Goal: Transaction & Acquisition: Purchase product/service

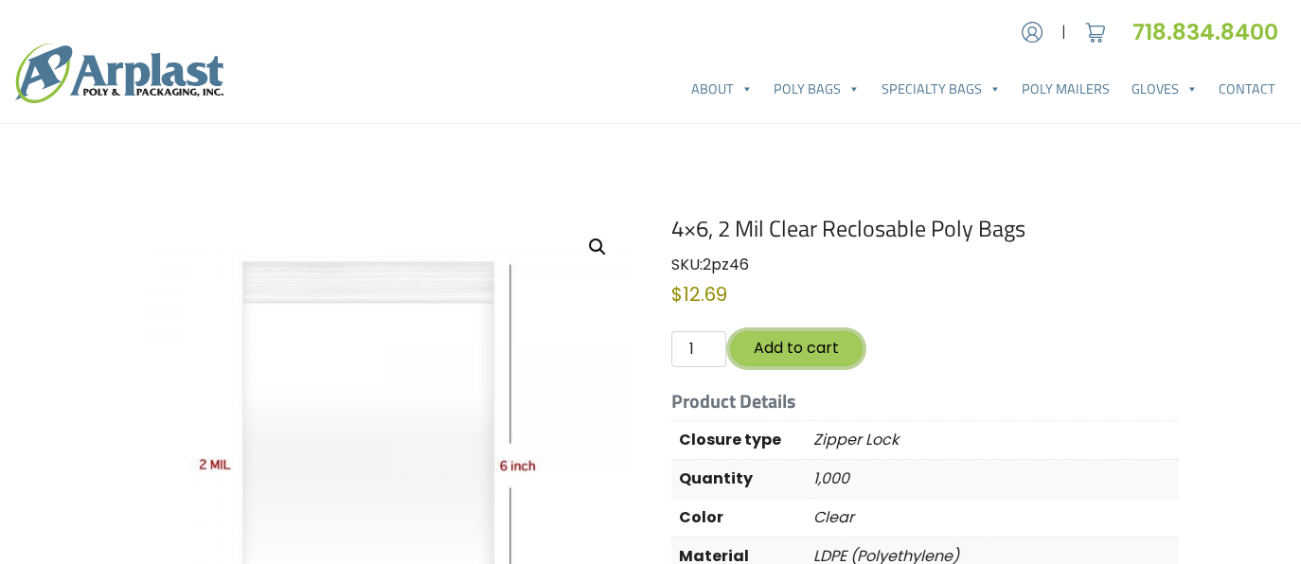
click at [792, 349] on button "Add to cart" at bounding box center [796, 348] width 133 height 35
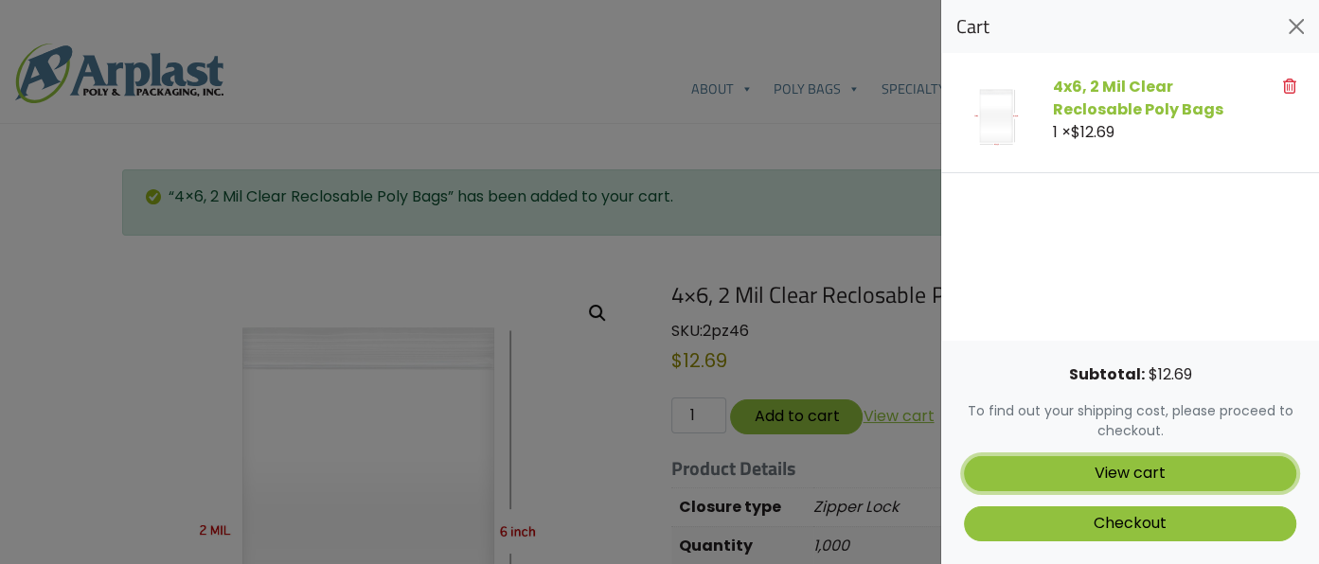
drag, startPoint x: 1116, startPoint y: 471, endPoint x: 1316, endPoint y: 353, distance: 232.6
click at [1115, 469] on link "View cart" at bounding box center [1130, 473] width 332 height 35
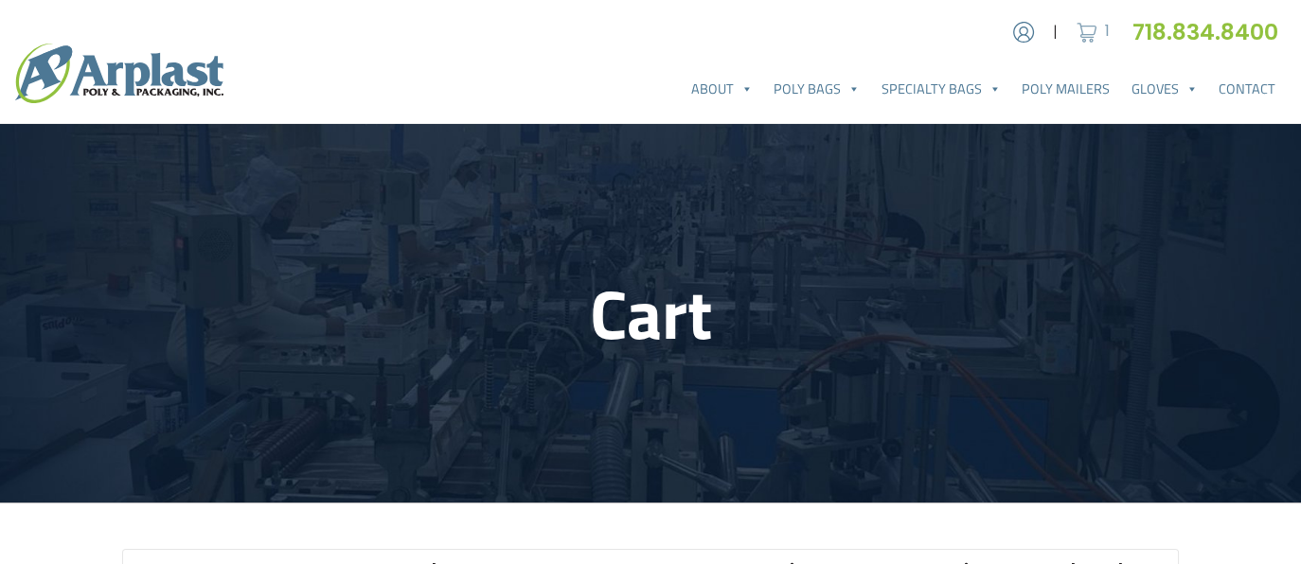
click at [1088, 30] on img at bounding box center [1087, 32] width 28 height 28
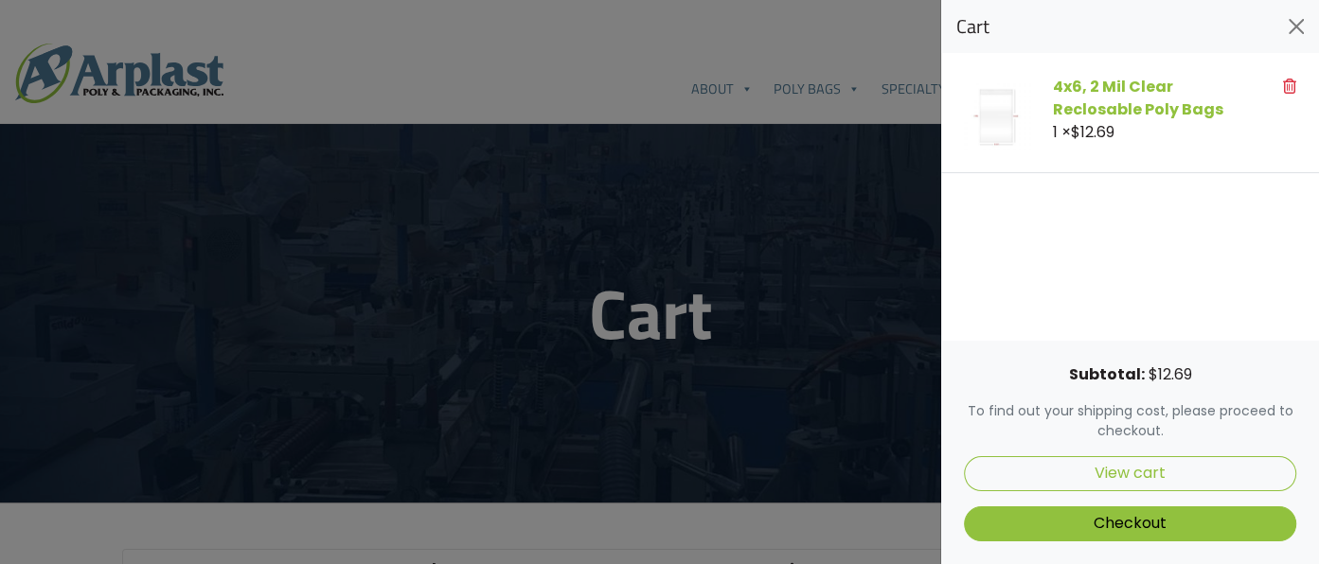
click at [999, 122] on img at bounding box center [997, 116] width 66 height 66
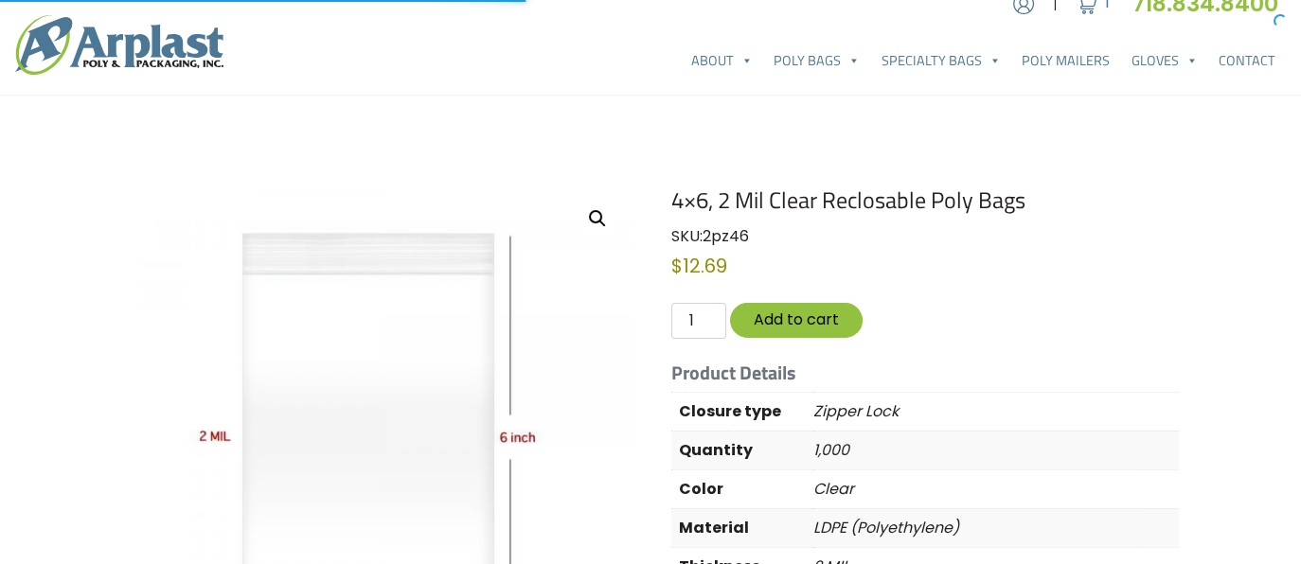
scroll to position [79, 0]
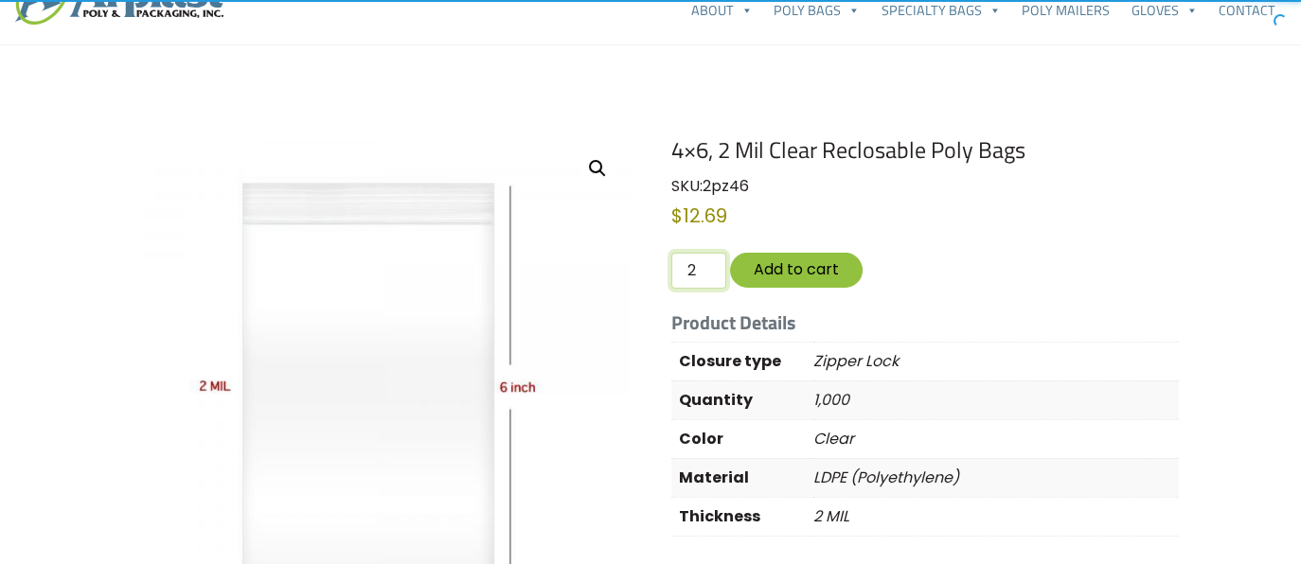
click at [710, 267] on input "2" at bounding box center [698, 271] width 55 height 36
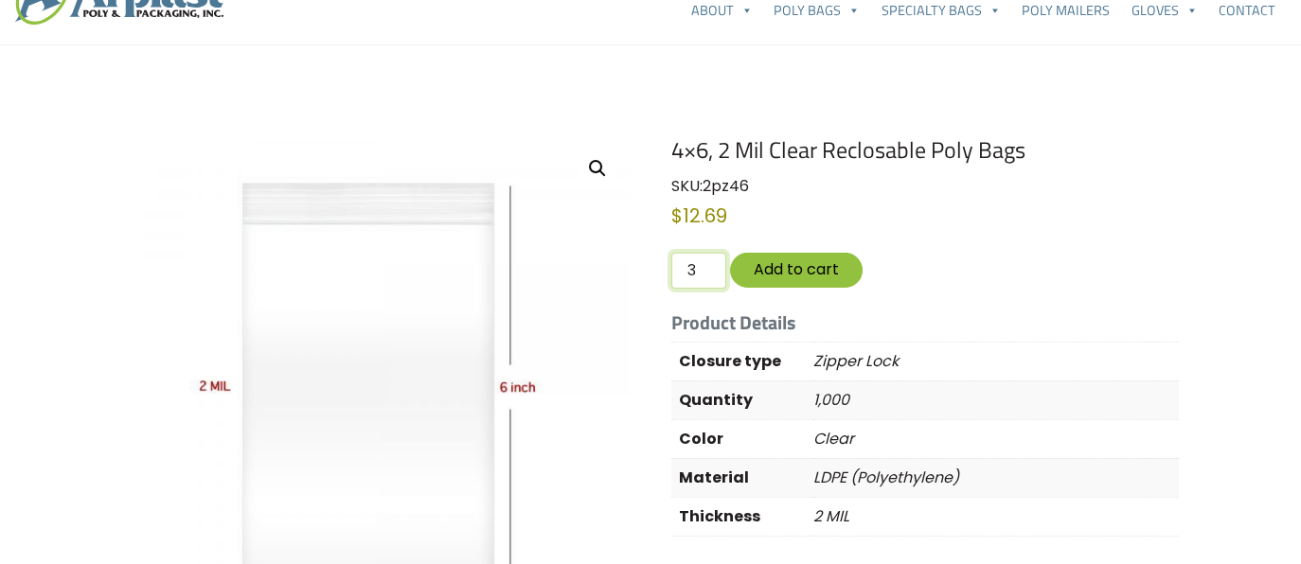
click at [707, 264] on input "3" at bounding box center [698, 271] width 55 height 36
click at [790, 272] on button "Add to cart" at bounding box center [796, 270] width 133 height 35
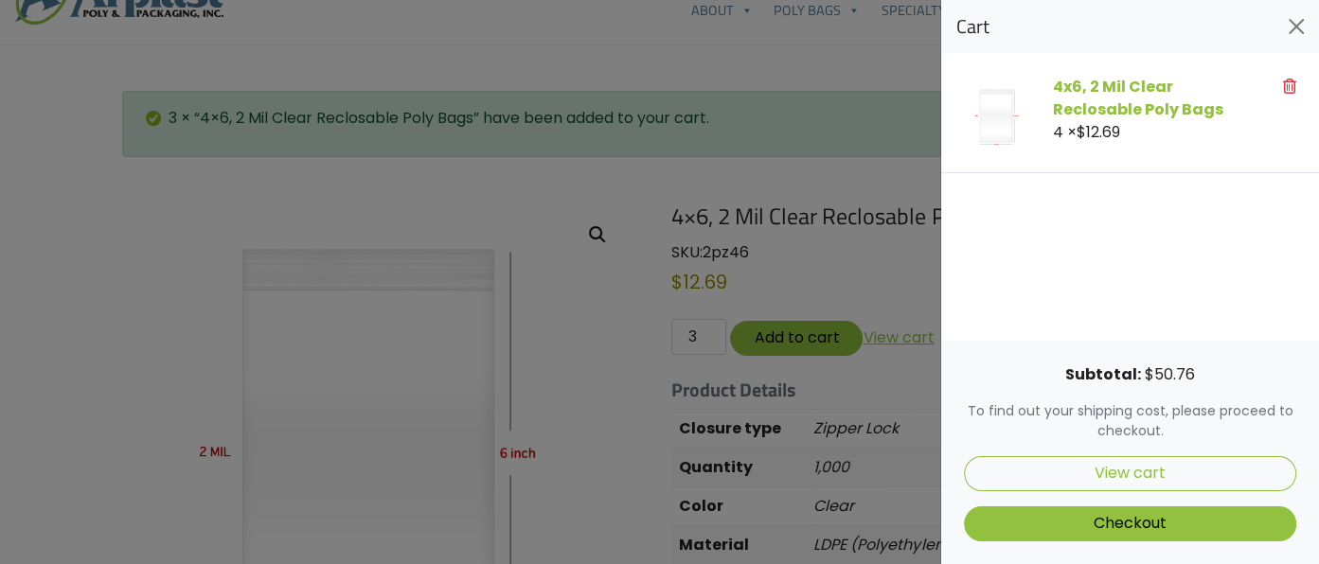
click at [704, 336] on div at bounding box center [659, 282] width 1319 height 564
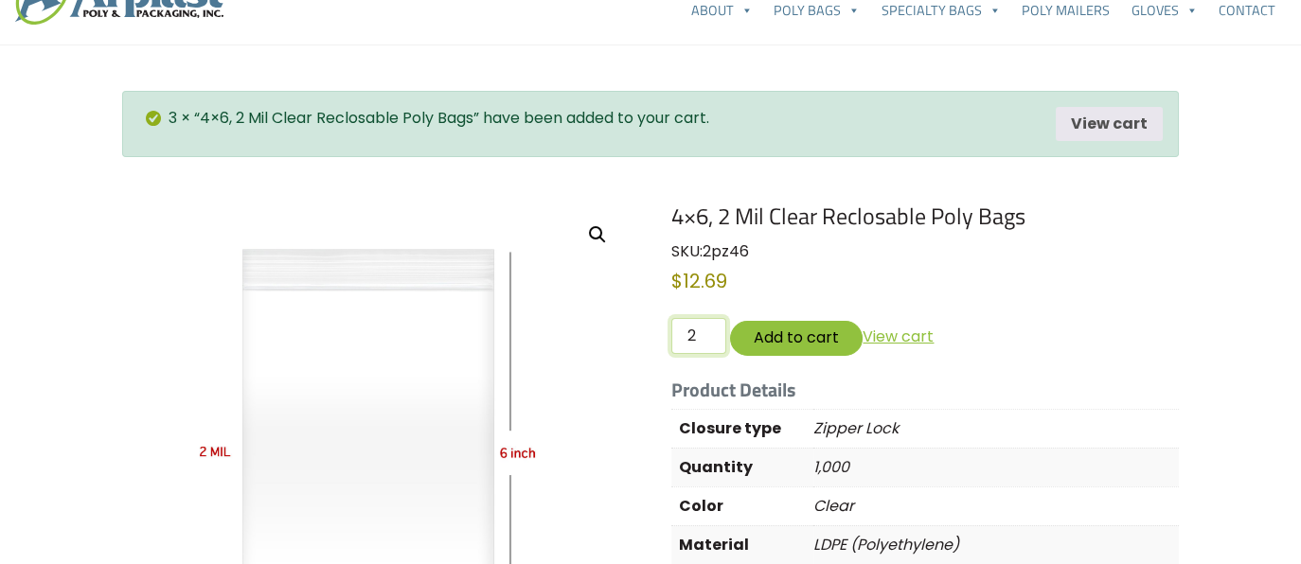
type input "2"
click at [707, 339] on input "2" at bounding box center [698, 336] width 55 height 36
click at [761, 334] on button "Add to cart" at bounding box center [796, 338] width 133 height 35
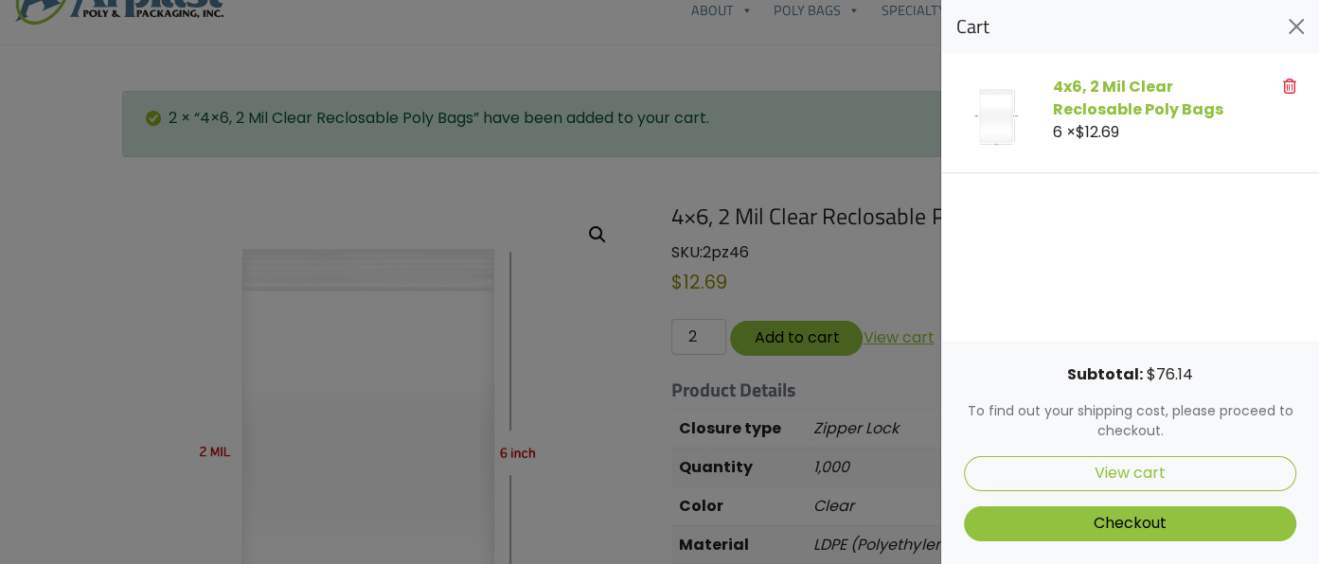
click at [694, 331] on div at bounding box center [659, 282] width 1319 height 564
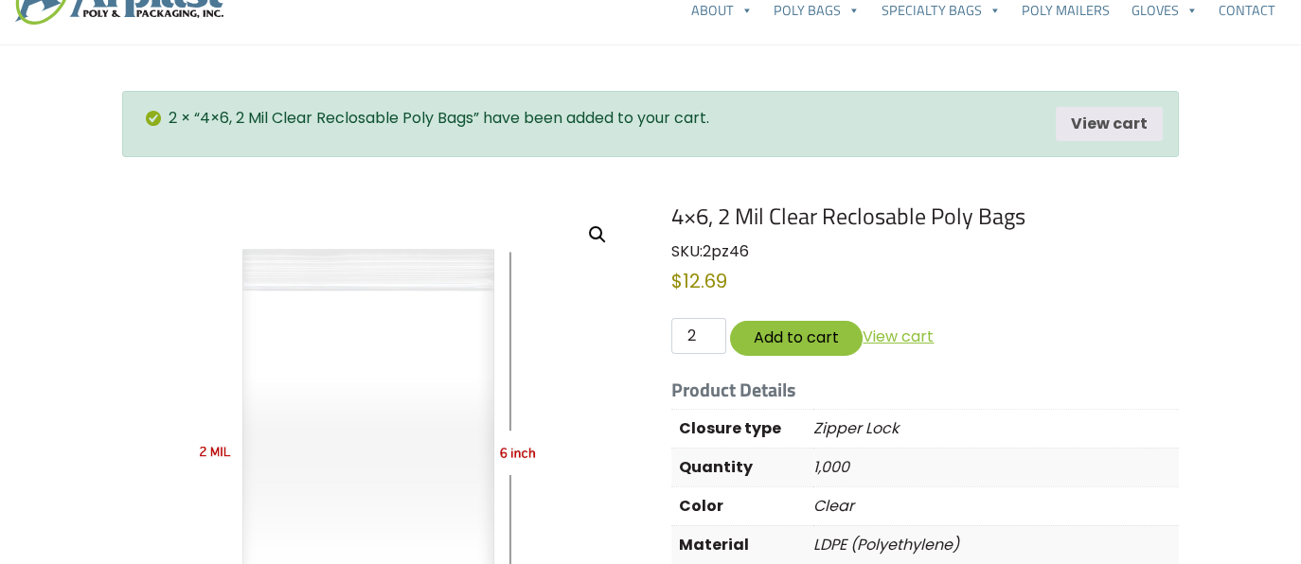
drag, startPoint x: 904, startPoint y: 334, endPoint x: 1316, endPoint y: 162, distance: 446.6
click at [904, 334] on link "View cart" at bounding box center [898, 333] width 71 height 30
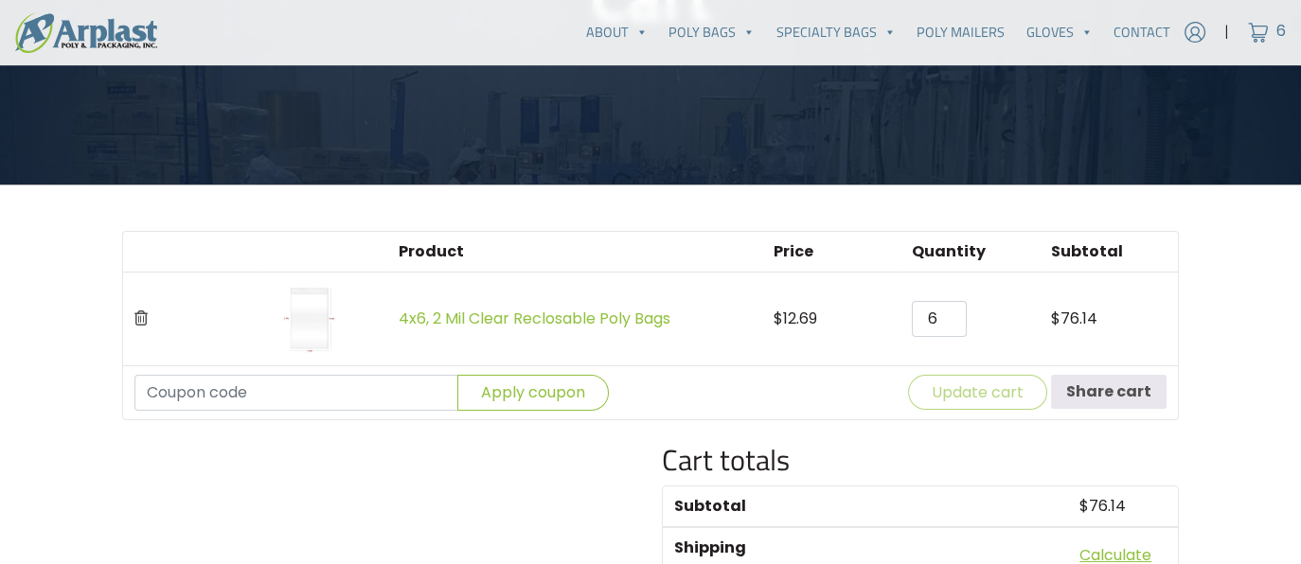
scroll to position [394, 0]
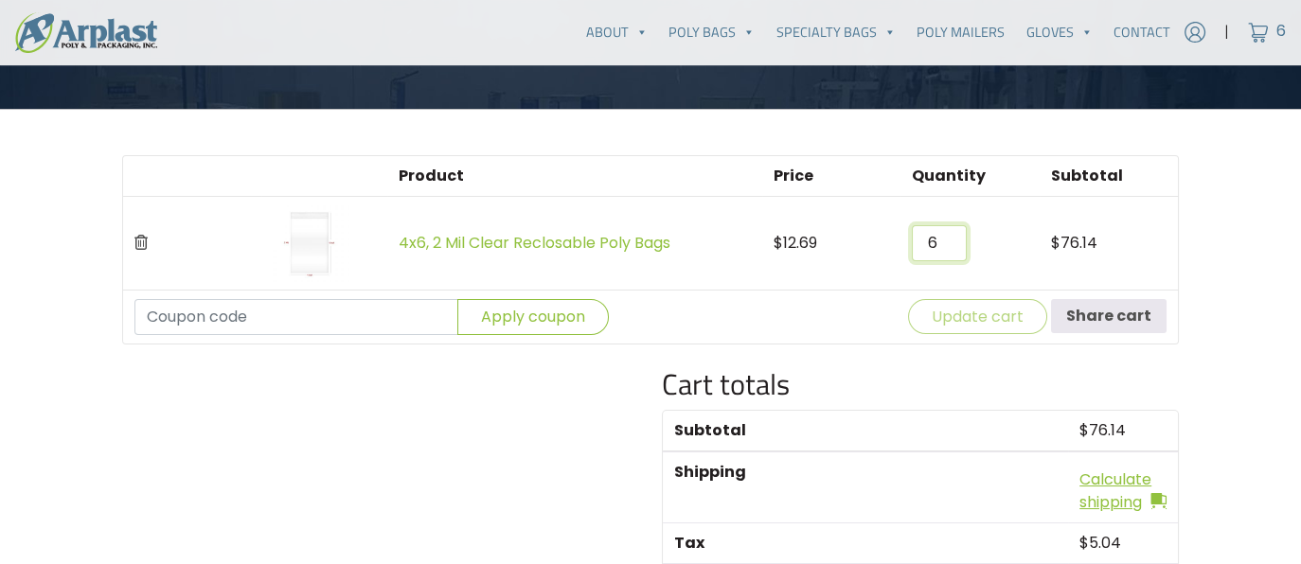
click at [940, 245] on input "6" at bounding box center [939, 243] width 55 height 36
click at [946, 246] on input "5" at bounding box center [939, 243] width 55 height 36
click at [948, 237] on input "6" at bounding box center [939, 243] width 55 height 36
click at [944, 247] on input "5" at bounding box center [939, 243] width 55 height 36
click at [944, 247] on input "4" at bounding box center [939, 243] width 55 height 36
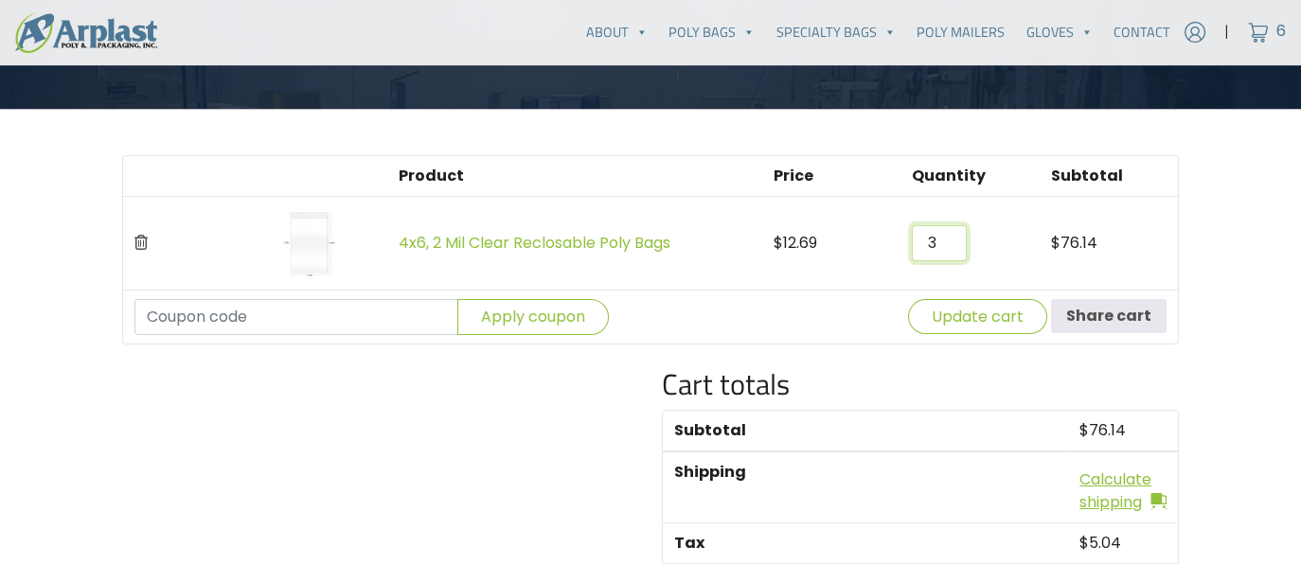
type input "3"
click at [944, 247] on input "3" at bounding box center [939, 243] width 55 height 36
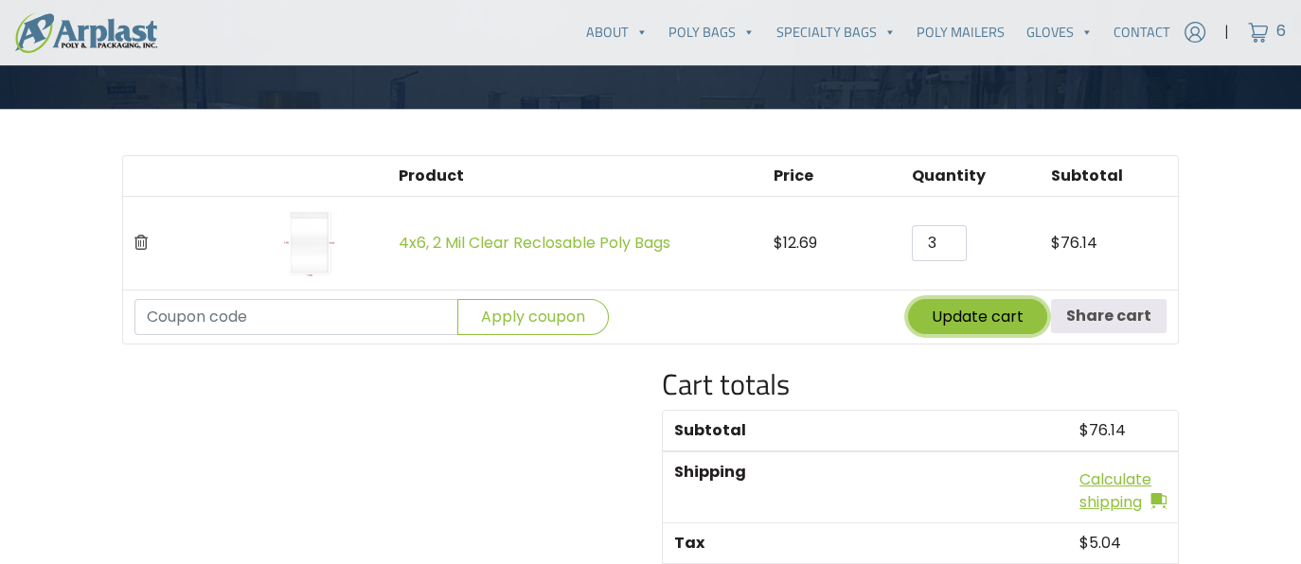
click at [965, 312] on button "Update cart" at bounding box center [977, 316] width 139 height 35
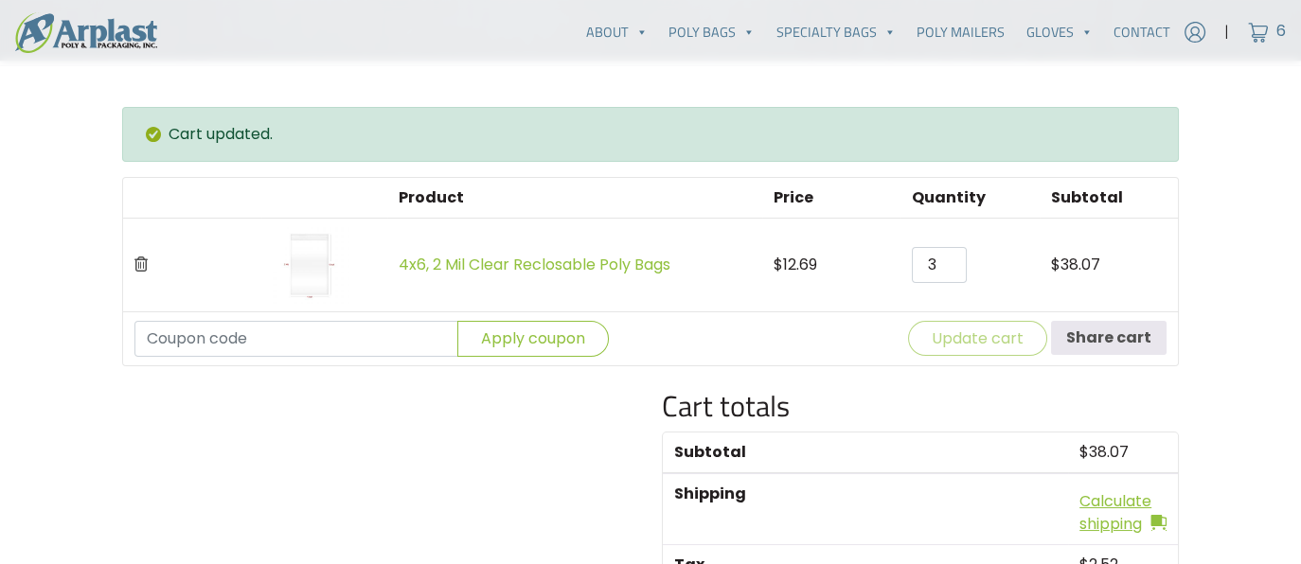
scroll to position [454, 0]
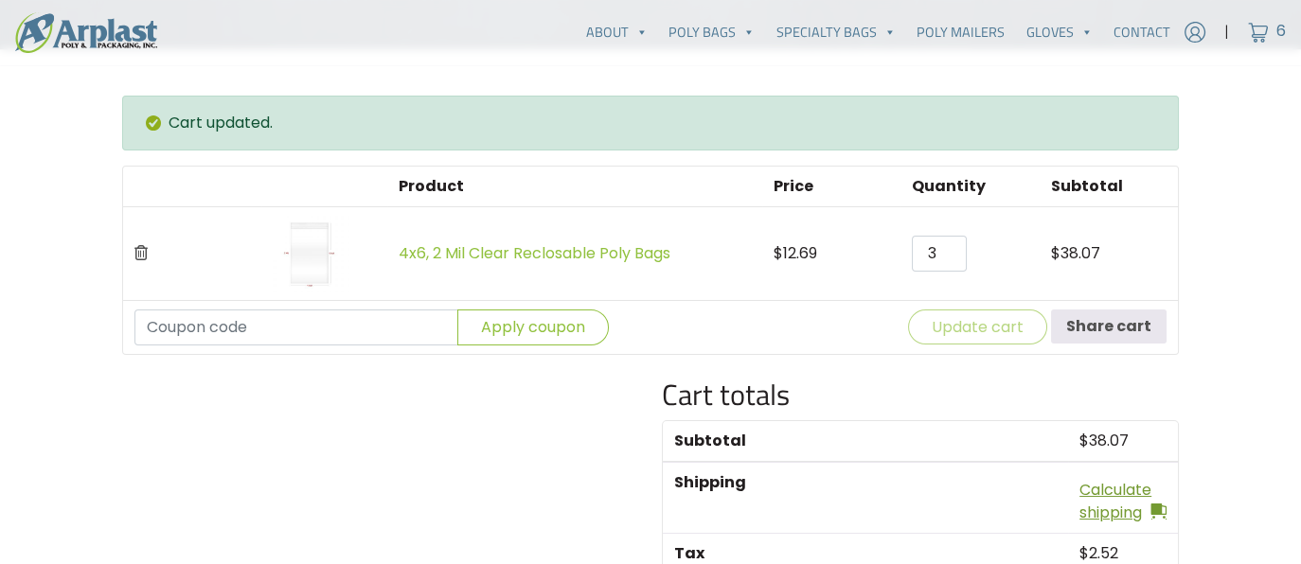
click at [1110, 488] on link "Calculate shipping" at bounding box center [1123, 501] width 87 height 45
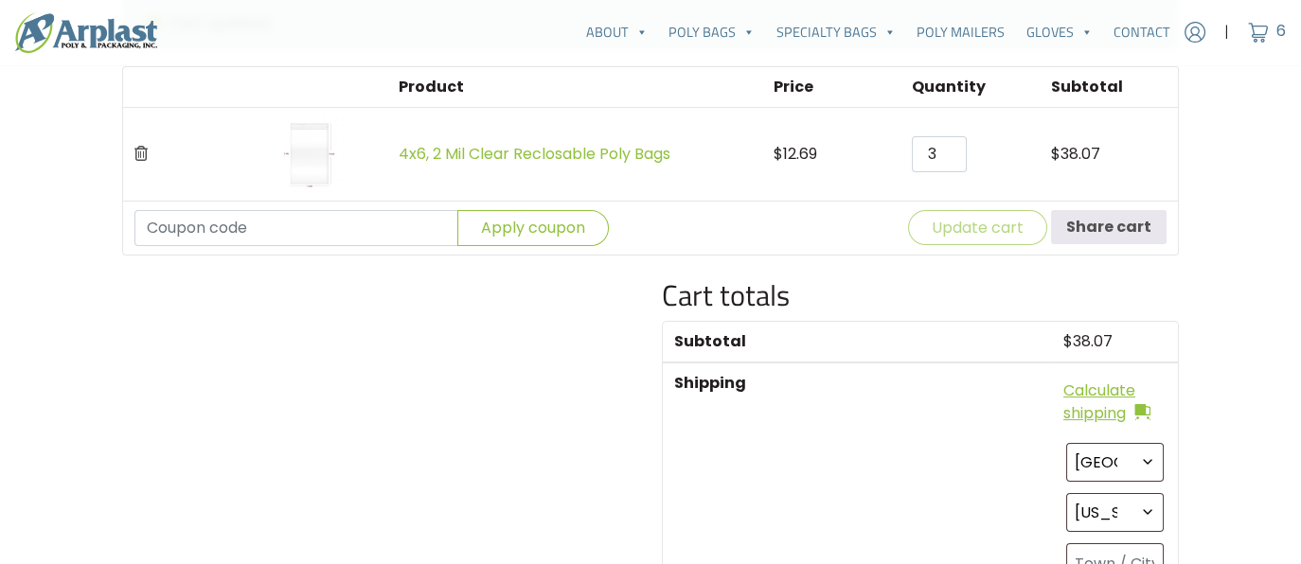
scroll to position [770, 0]
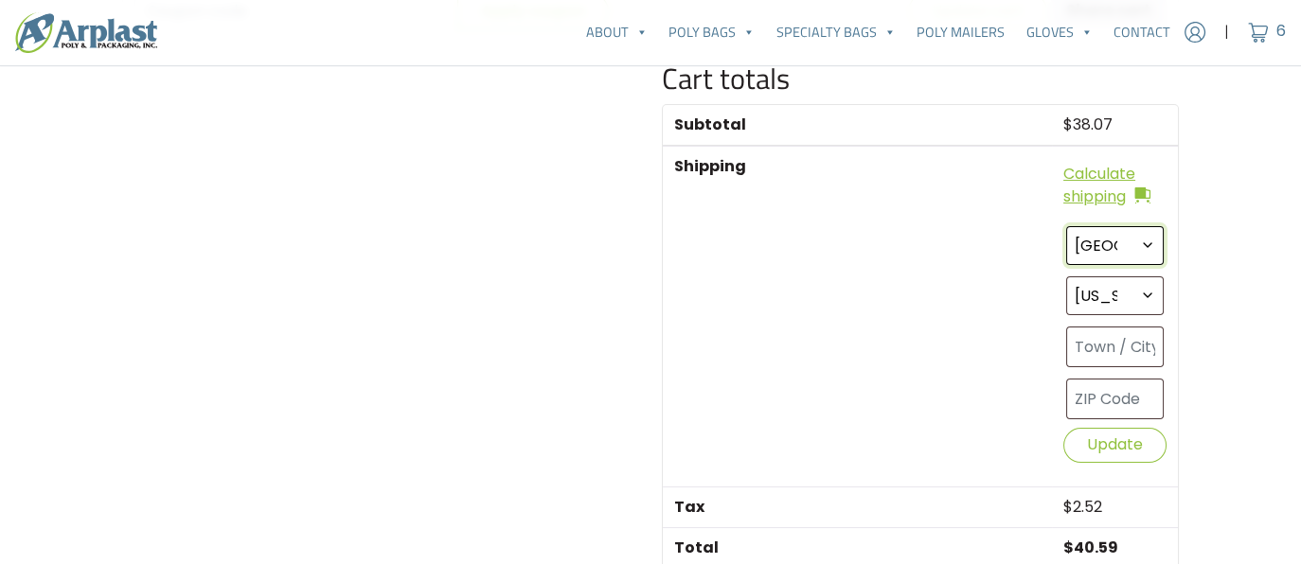
click at [1099, 247] on select "Select a country / region… United States (US)" at bounding box center [1115, 245] width 98 height 39
click at [996, 339] on th "Shipping" at bounding box center [857, 316] width 389 height 341
click at [1097, 331] on input "text" at bounding box center [1115, 347] width 98 height 41
click at [1095, 295] on select "Select an option… Alabama Alaska Arizona Arkansas California Colorado Connectic…" at bounding box center [1115, 296] width 98 height 39
select select "FL"
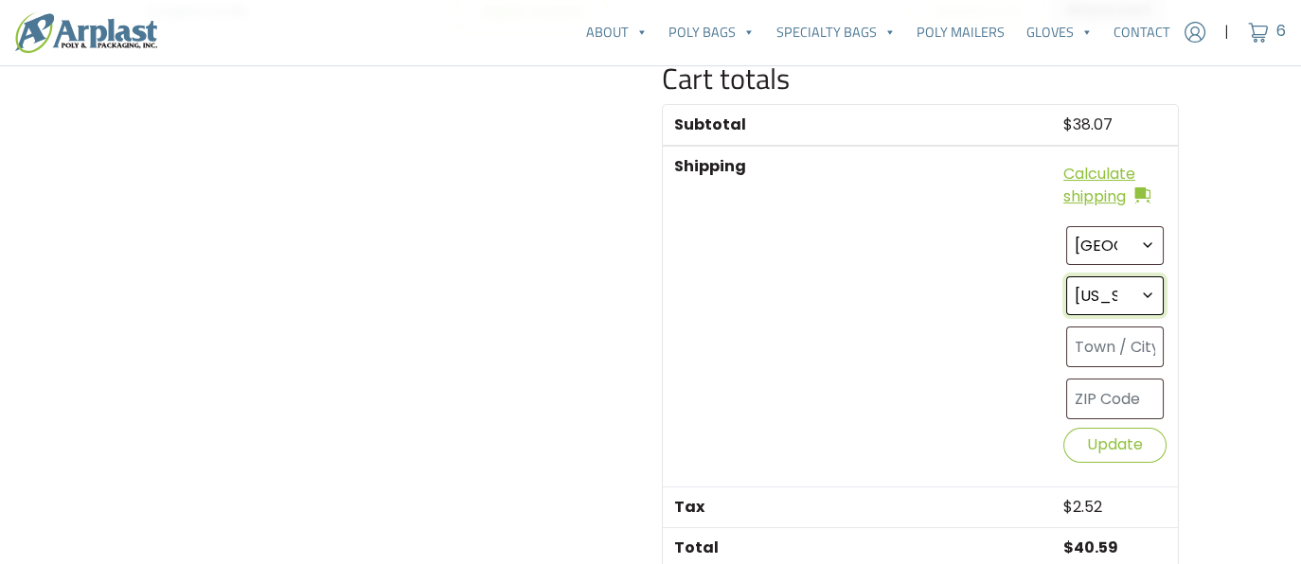
click at [1066, 277] on select "Select an option… Alabama Alaska Arizona Arkansas California Colorado Connectic…" at bounding box center [1115, 296] width 98 height 39
click at [1094, 395] on input "text" at bounding box center [1115, 399] width 98 height 41
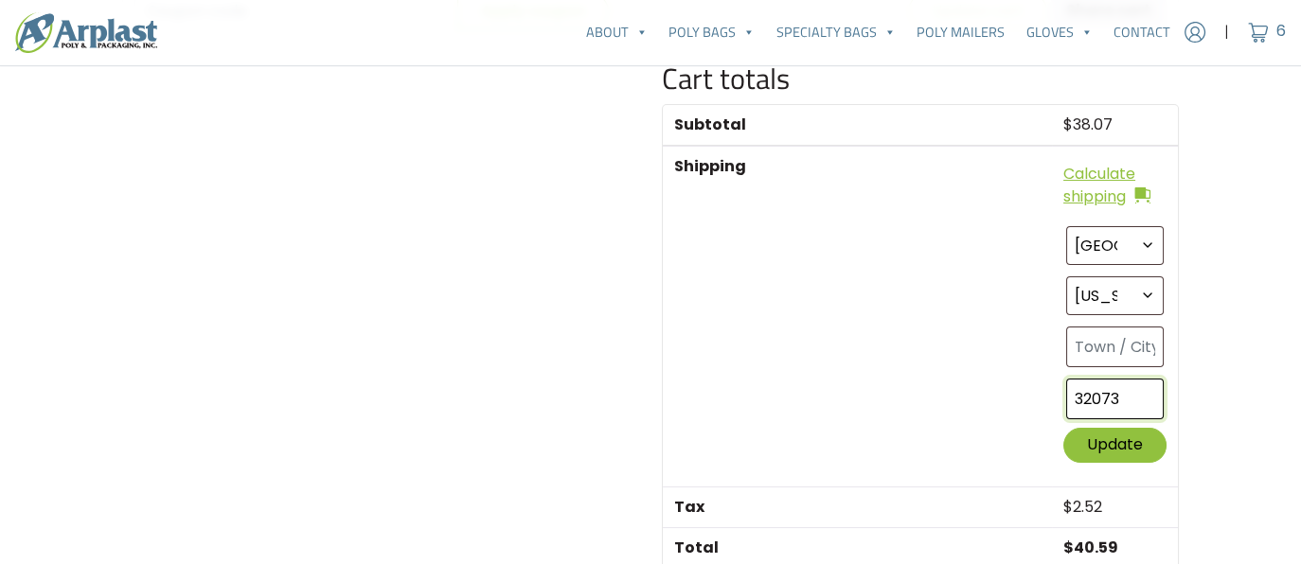
type input "32073"
click at [1126, 442] on button "Update" at bounding box center [1115, 445] width 103 height 35
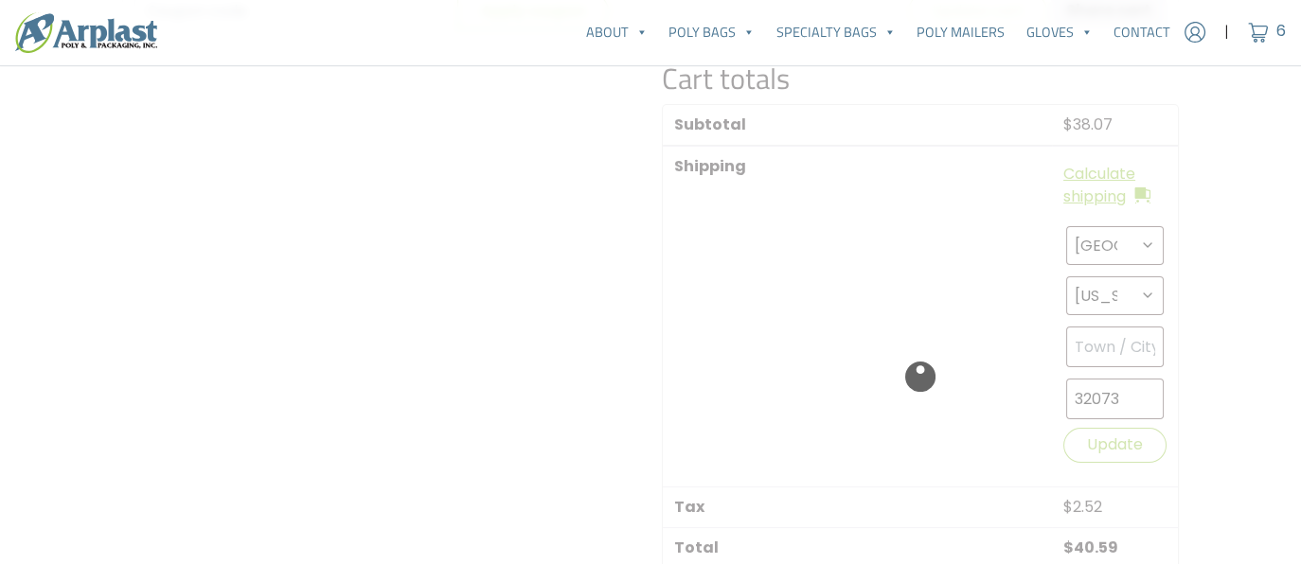
scroll to position [786, 0]
